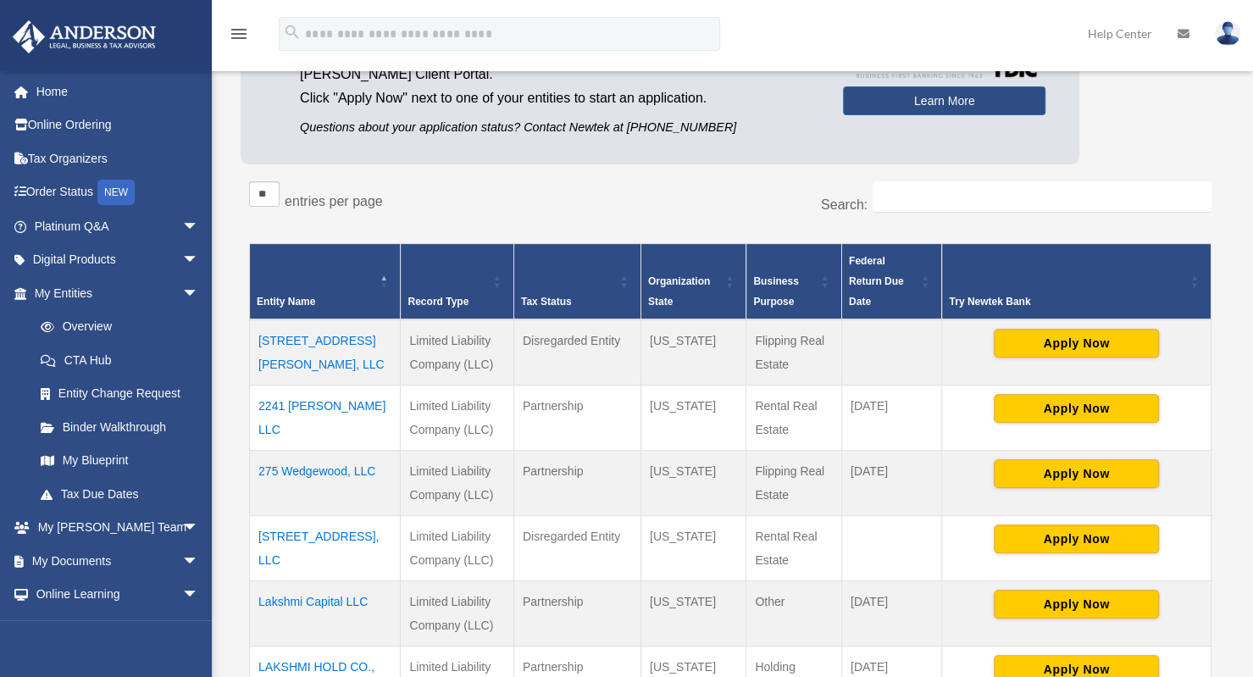
scroll to position [210, 0]
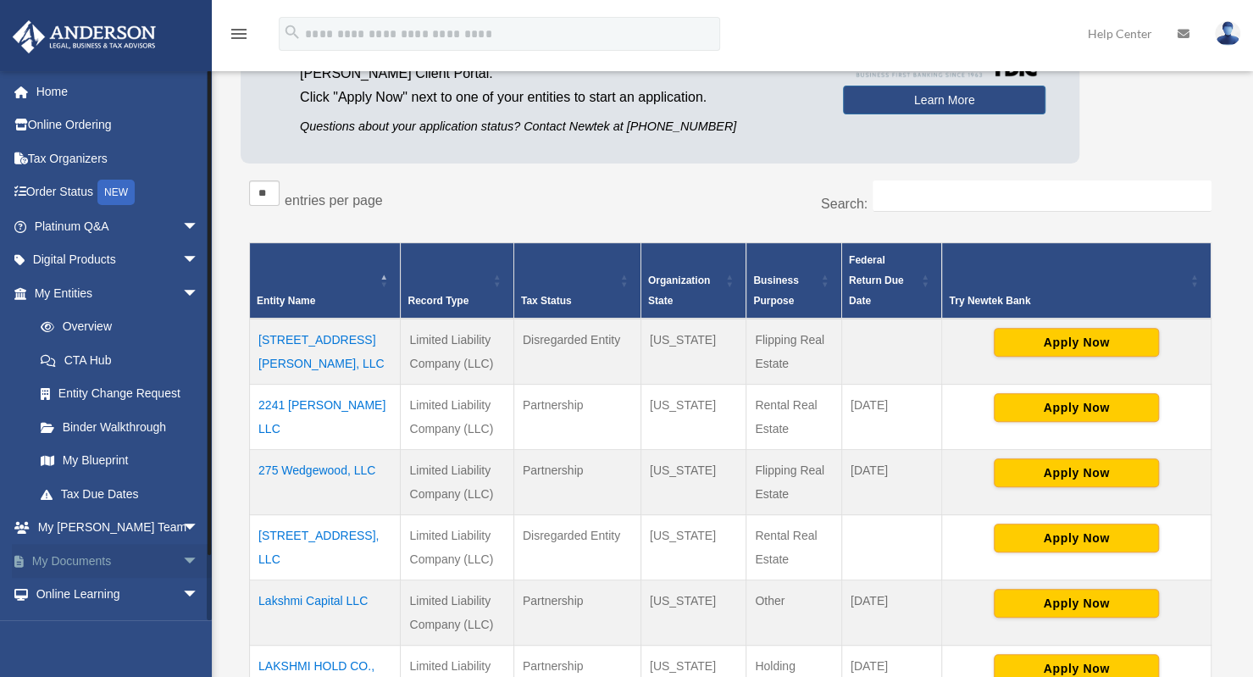
click at [79, 561] on link "My Documents arrow_drop_down" at bounding box center [118, 561] width 213 height 34
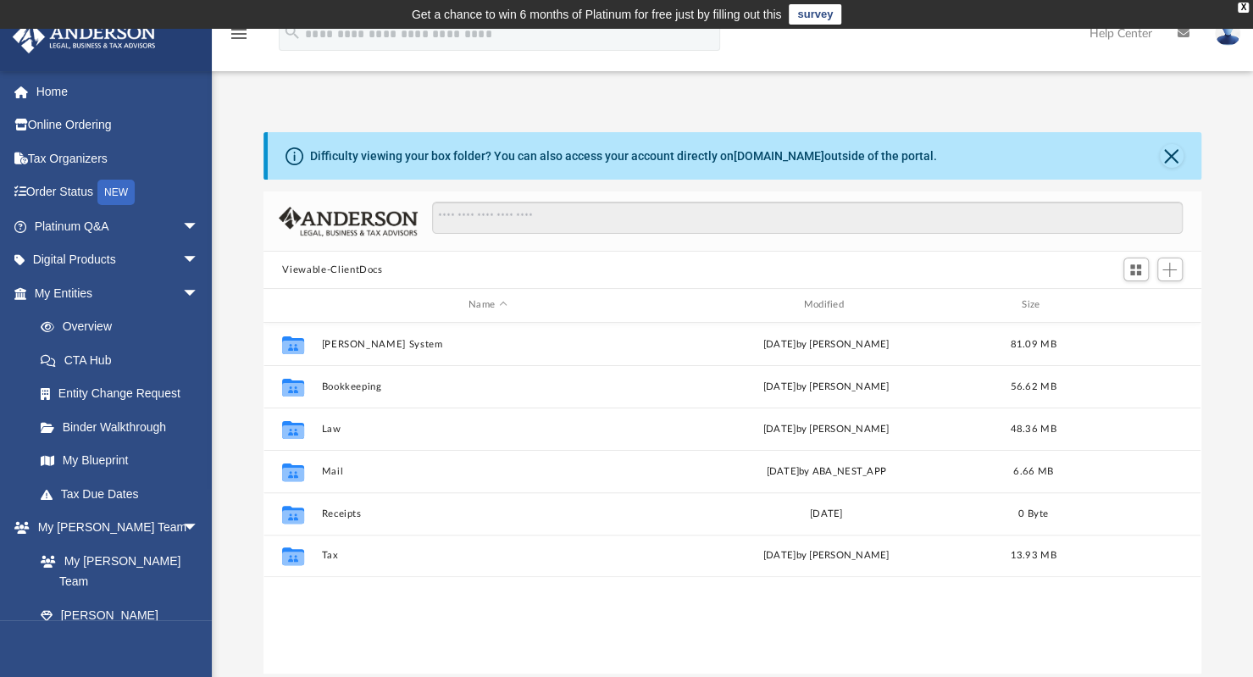
scroll to position [372, 924]
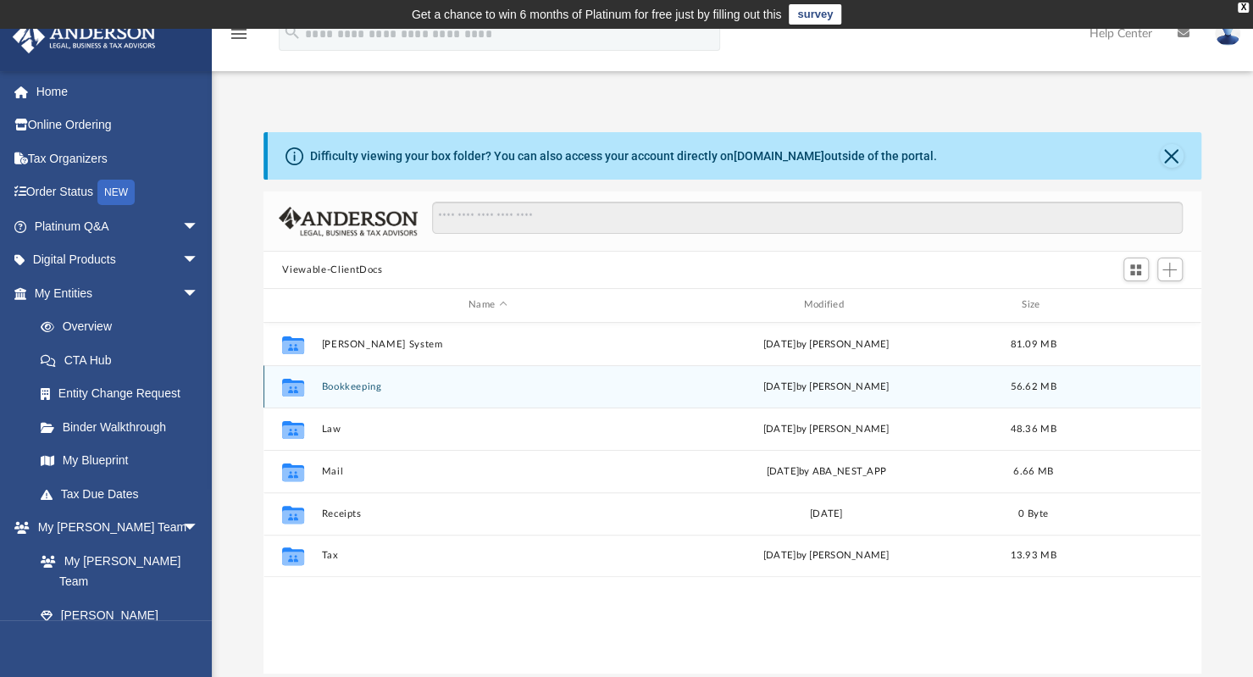
click at [375, 388] on button "Bookkeeping" at bounding box center [487, 386] width 331 height 11
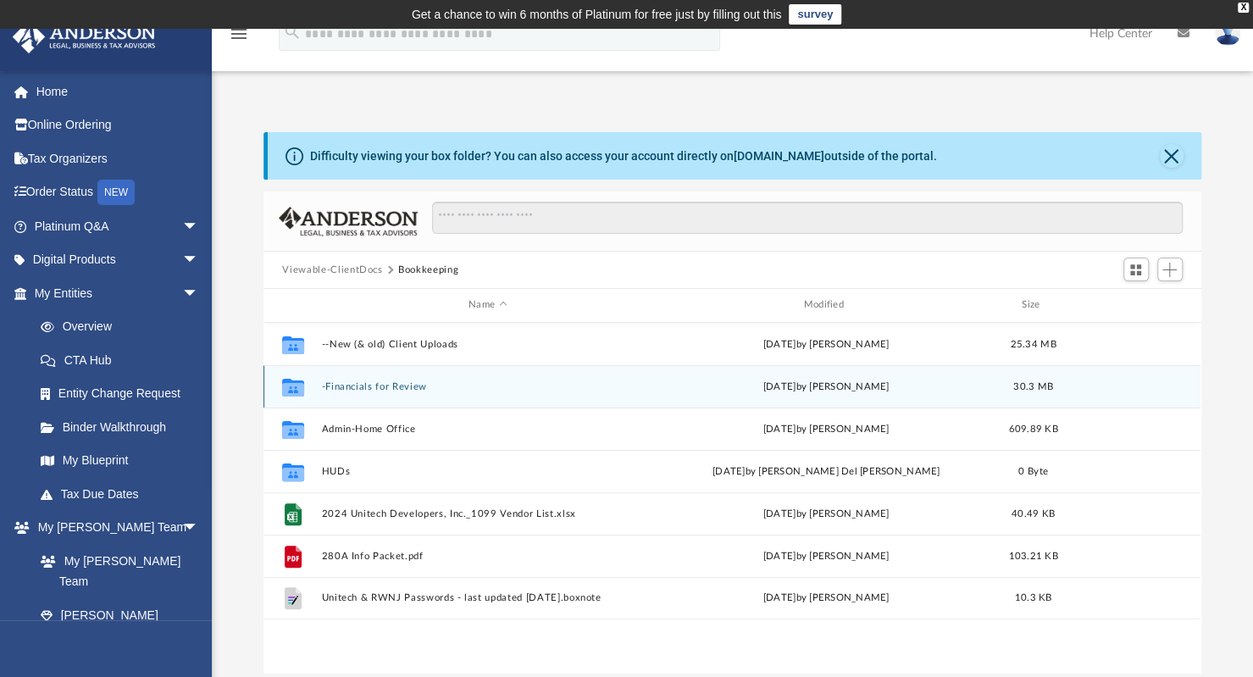
click at [375, 388] on button "-Financials for Review" at bounding box center [487, 386] width 331 height 11
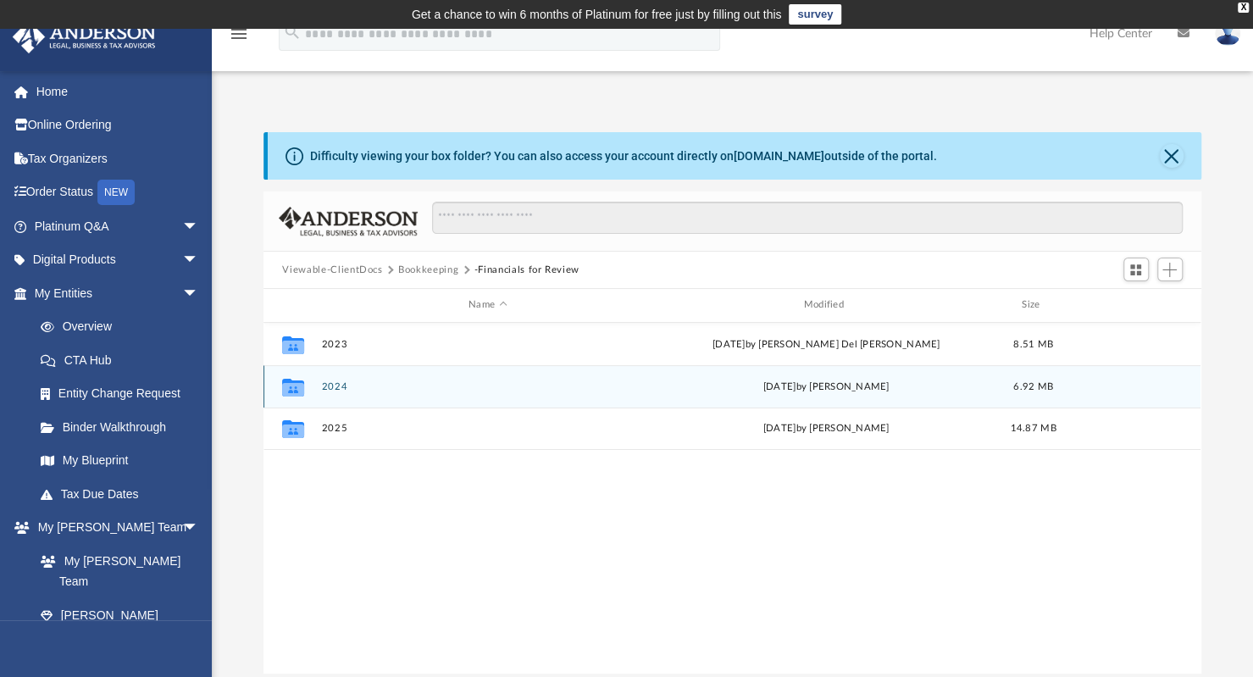
click at [330, 382] on button "2024" at bounding box center [487, 386] width 331 height 11
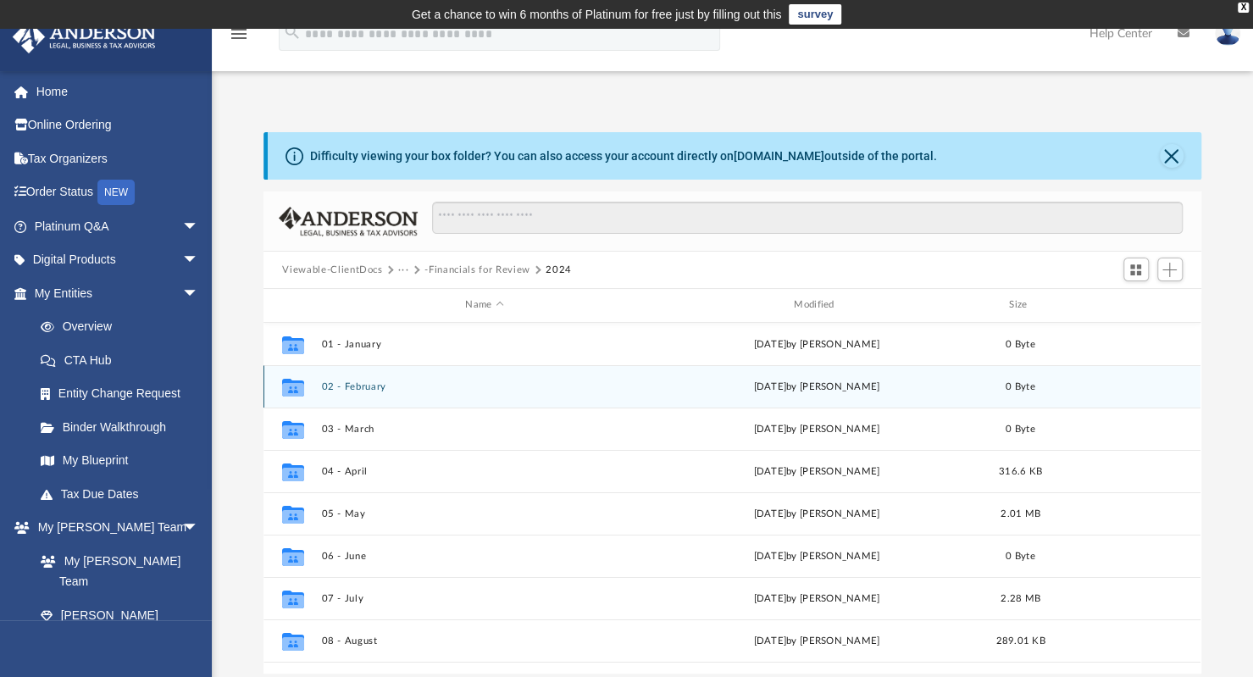
scroll to position [156, 0]
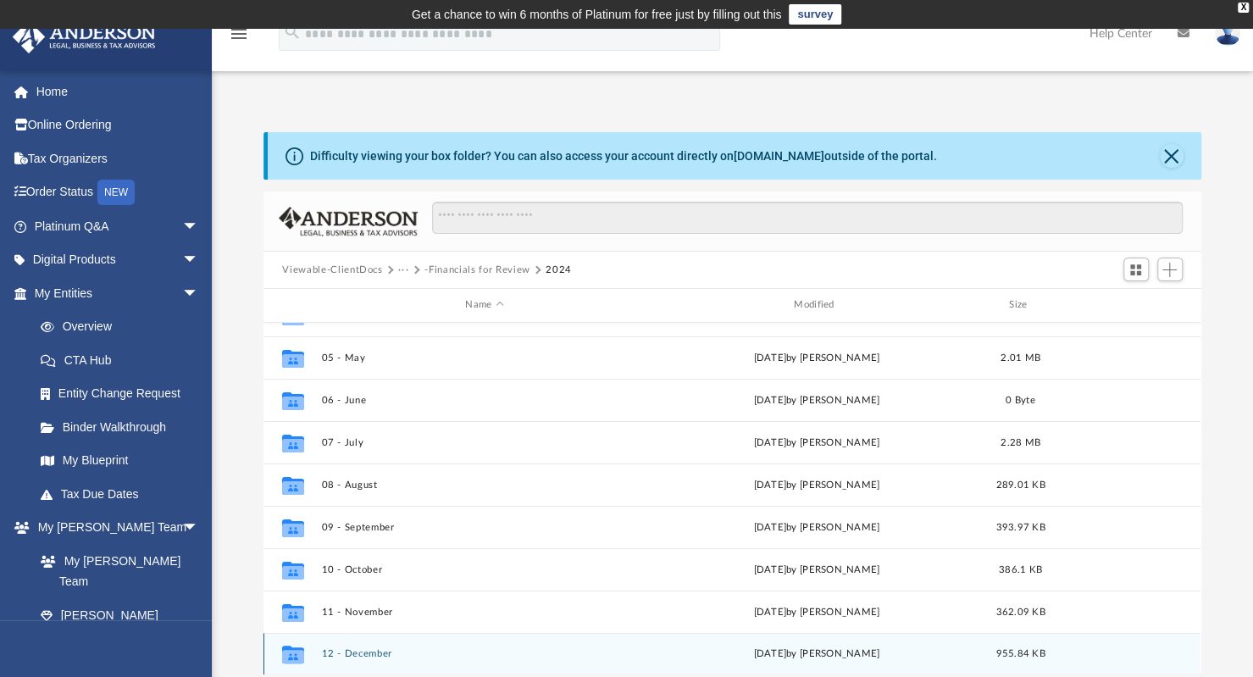
click at [371, 651] on button "12 - December" at bounding box center [484, 653] width 325 height 11
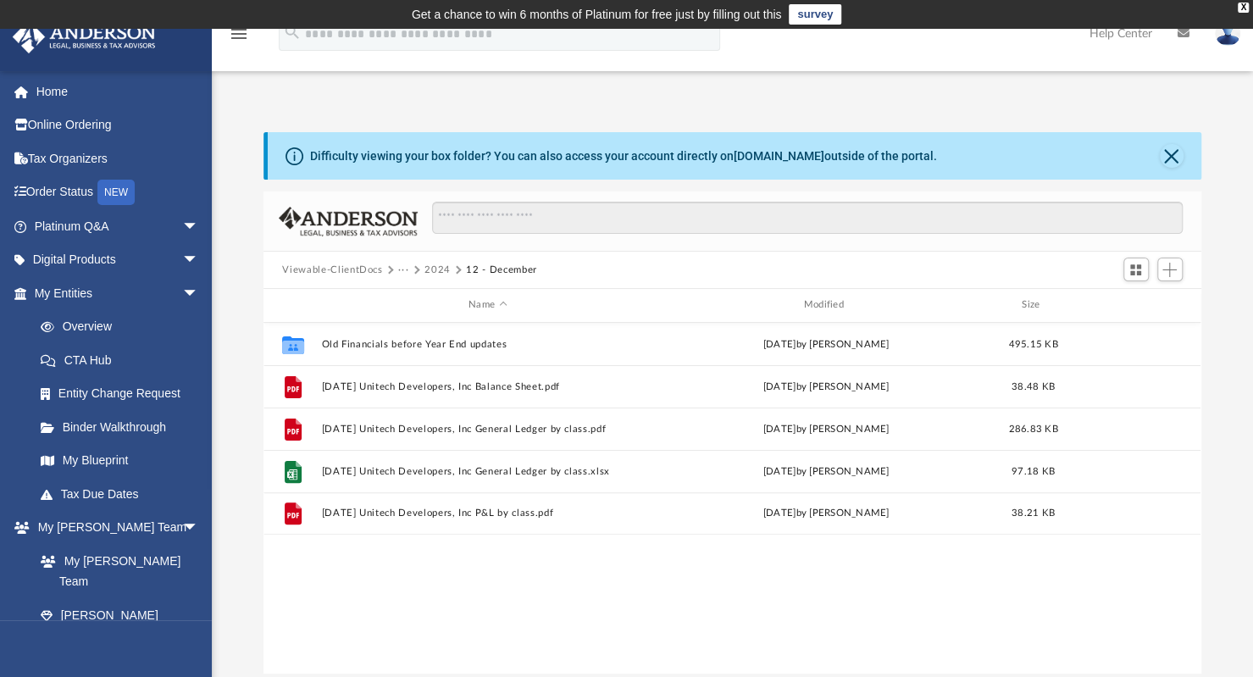
scroll to position [0, 0]
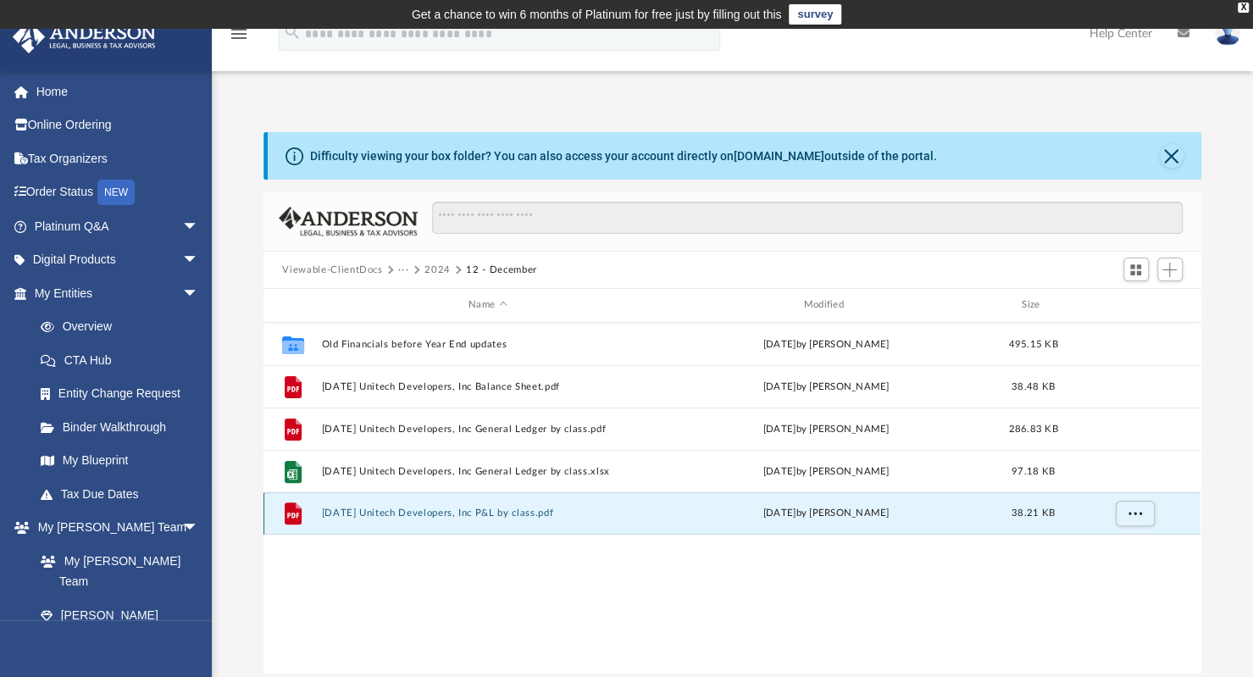
click at [391, 513] on button "2024.12.31 Unitech Developers, Inc P&L by class.pdf" at bounding box center [487, 513] width 331 height 11
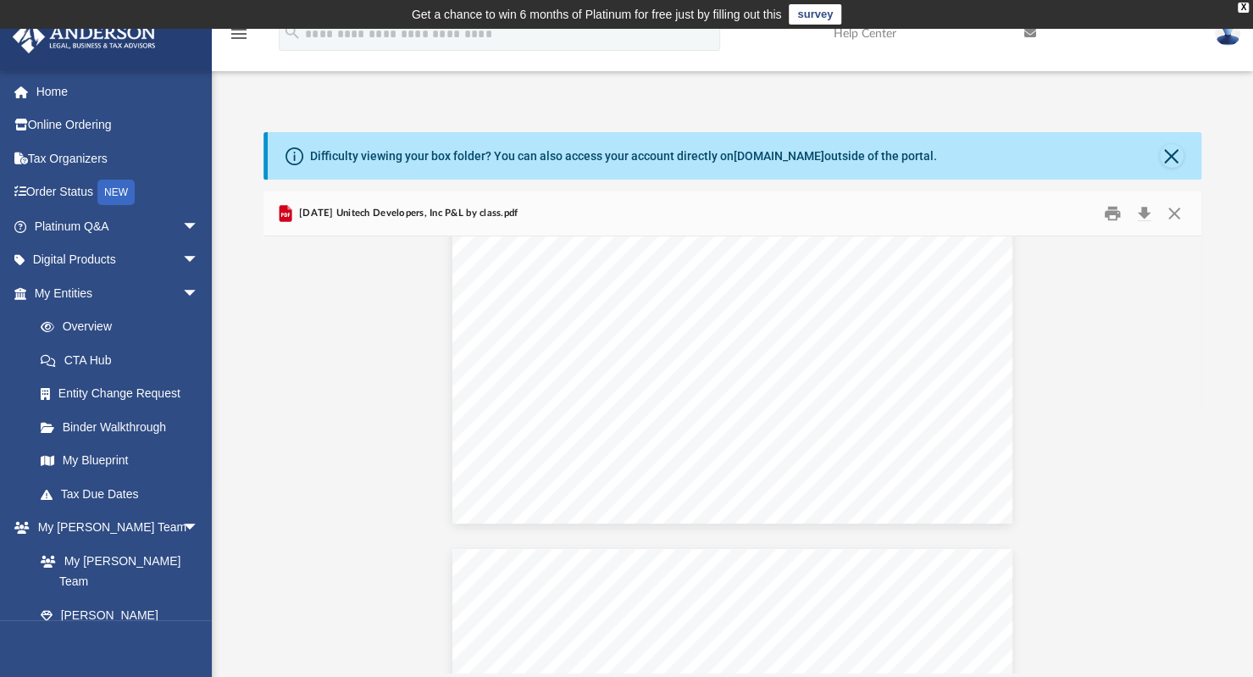
scroll to position [480, 0]
